Goal: Go to known website: Access a specific website the user already knows

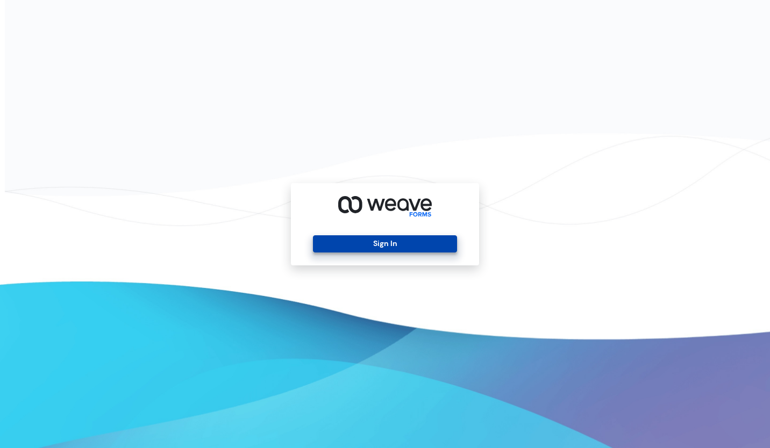
click at [396, 244] on button "Sign In" at bounding box center [385, 244] width 144 height 17
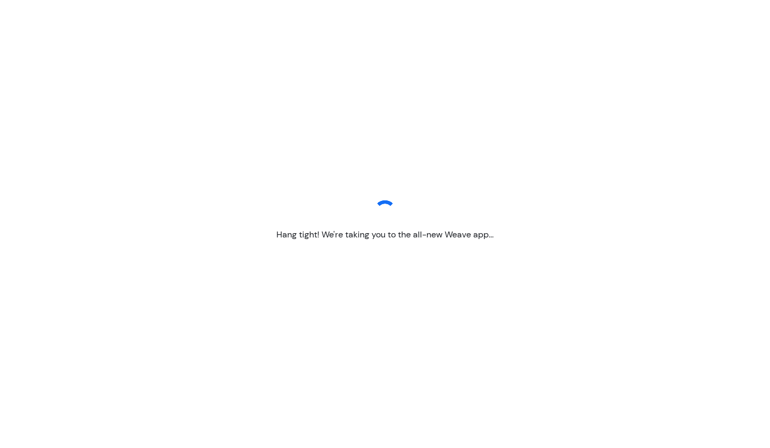
click at [310, 229] on p "Hang tight! We're taking you to the all-new Weave app..." at bounding box center [384, 235] width 217 height 13
